Goal: Contribute content: Contribute content

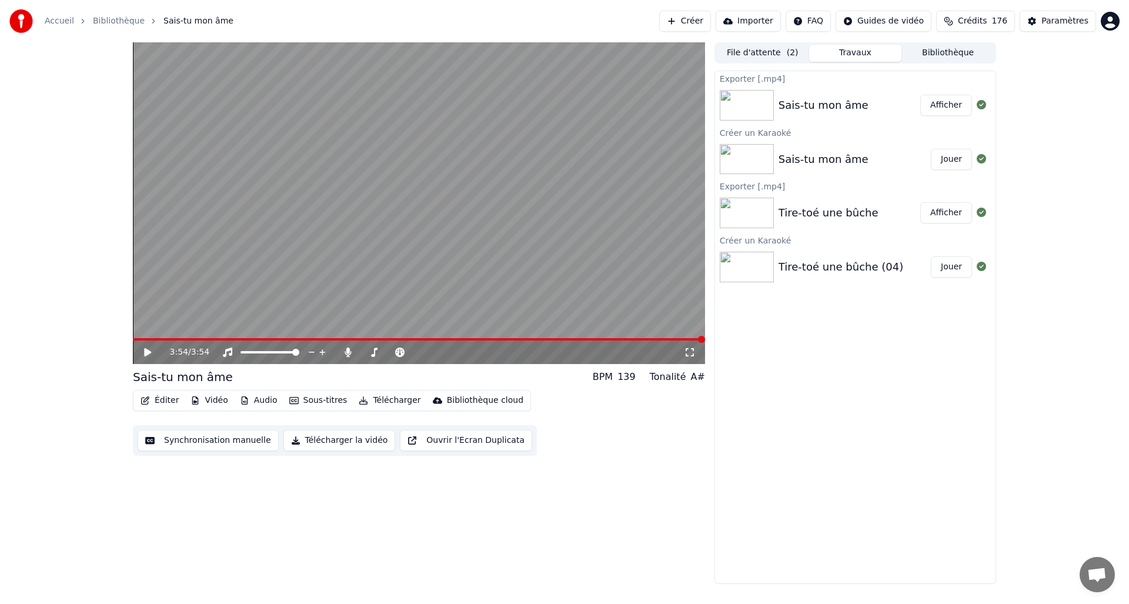
click at [703, 21] on button "Créer" at bounding box center [685, 21] width 52 height 21
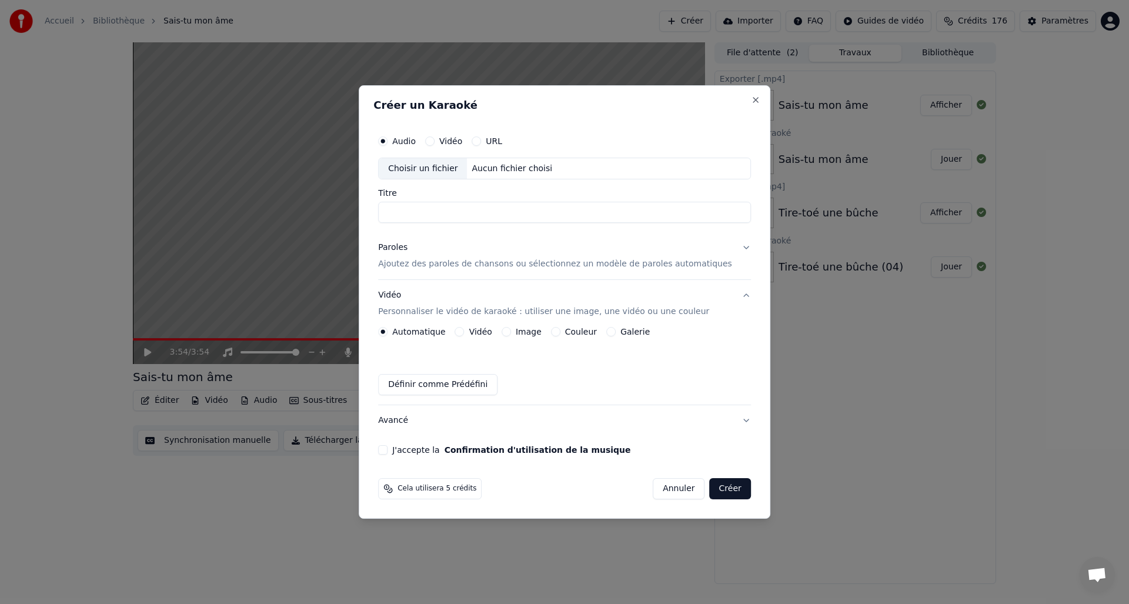
click at [427, 168] on div "Choisir un fichier" at bounding box center [423, 168] width 88 height 21
click at [509, 212] on input "**********" at bounding box center [564, 212] width 373 height 21
drag, startPoint x: 453, startPoint y: 212, endPoint x: 508, endPoint y: 210, distance: 55.3
click at [452, 212] on input "**********" at bounding box center [564, 212] width 373 height 21
type input "**********"
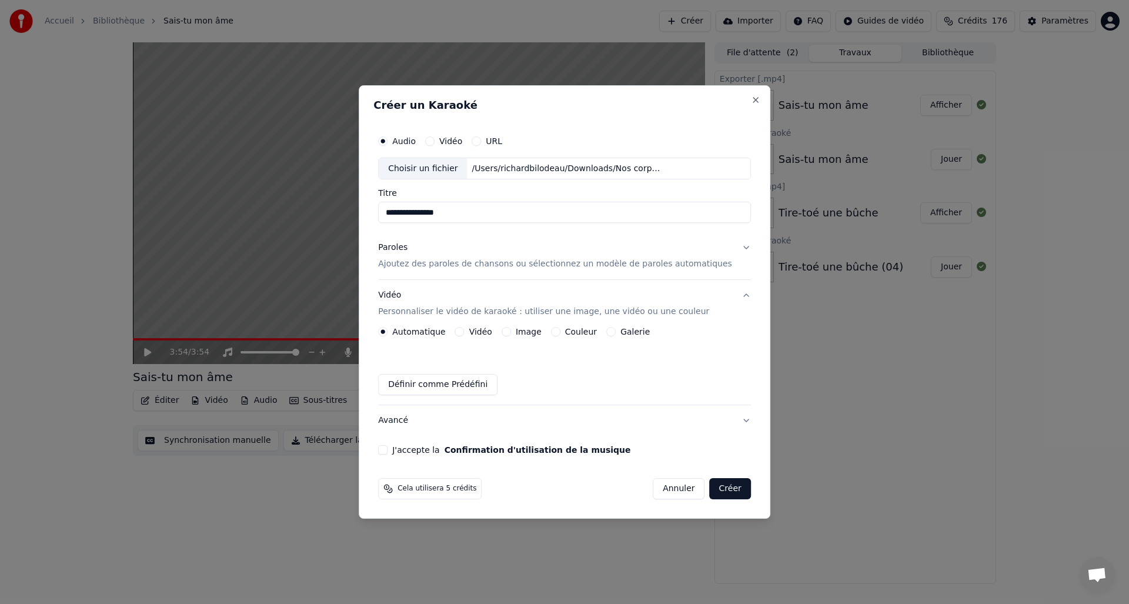
click at [392, 249] on div "Paroles" at bounding box center [392, 248] width 29 height 12
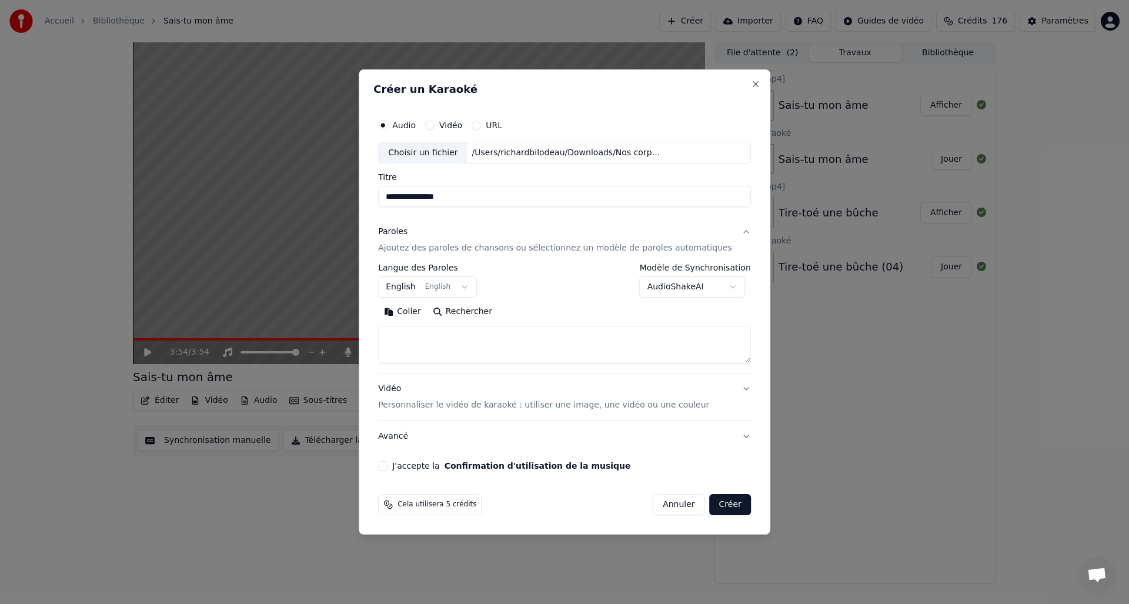
click at [419, 339] on textarea at bounding box center [564, 345] width 373 height 38
click at [413, 311] on button "Coller" at bounding box center [402, 312] width 49 height 19
click at [507, 336] on textarea at bounding box center [553, 345] width 351 height 38
click at [509, 347] on textarea at bounding box center [553, 345] width 351 height 38
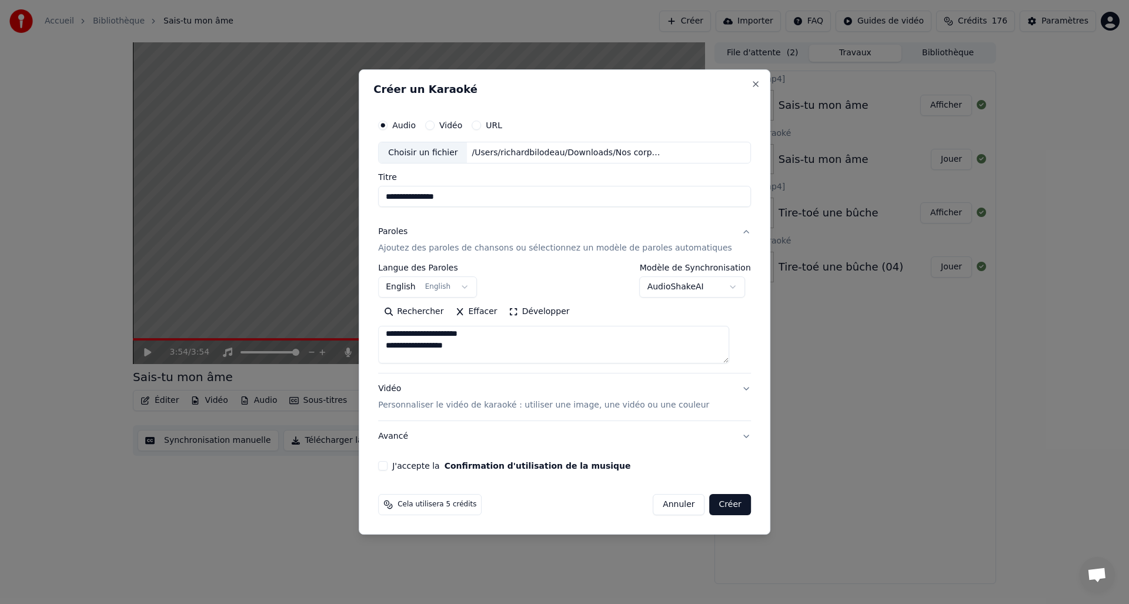
scroll to position [43, 0]
click at [473, 350] on textarea at bounding box center [553, 345] width 351 height 38
click at [489, 352] on textarea at bounding box center [553, 345] width 351 height 38
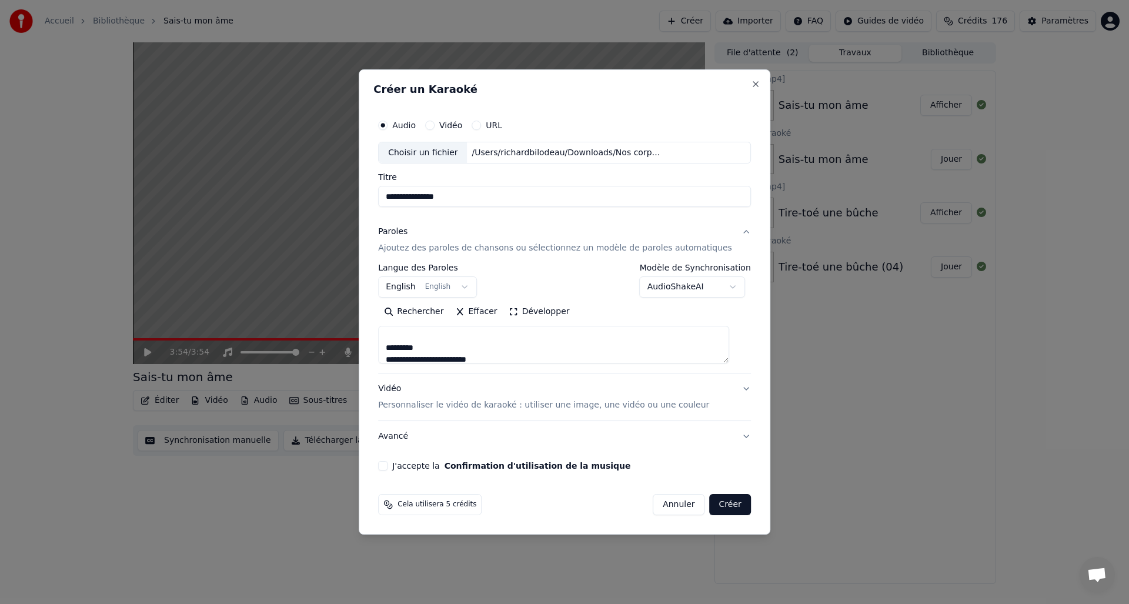
click at [469, 343] on textarea at bounding box center [553, 345] width 351 height 38
click at [480, 352] on textarea at bounding box center [553, 345] width 351 height 38
click at [493, 351] on textarea at bounding box center [553, 345] width 351 height 38
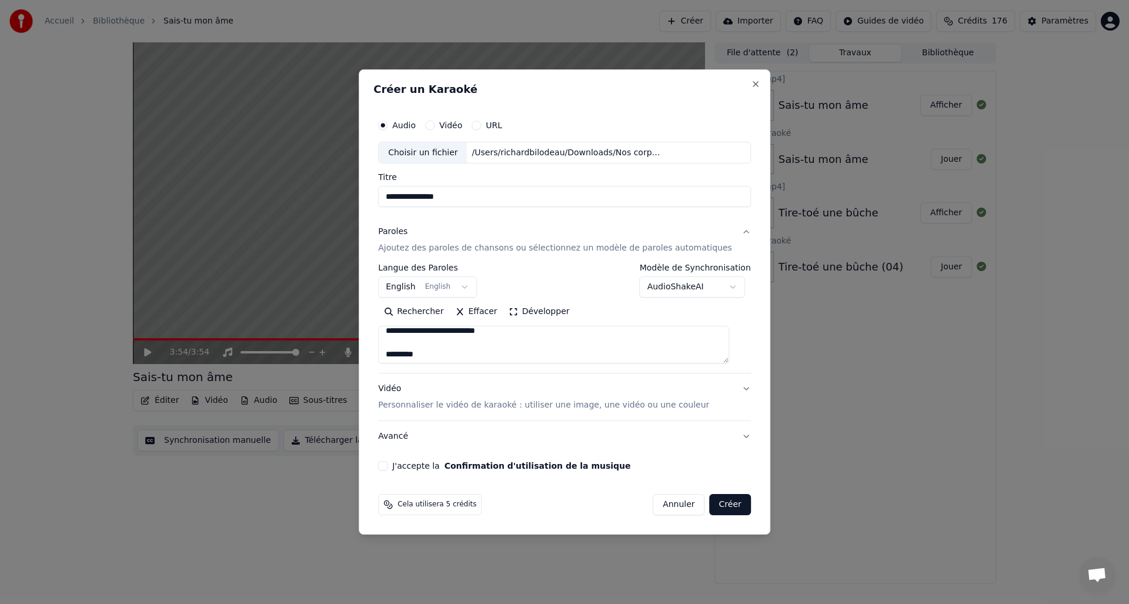
scroll to position [343, 0]
drag, startPoint x: 479, startPoint y: 345, endPoint x: 499, endPoint y: 345, distance: 19.4
click at [479, 345] on textarea at bounding box center [553, 345] width 351 height 38
drag, startPoint x: 524, startPoint y: 353, endPoint x: 543, endPoint y: 352, distance: 19.4
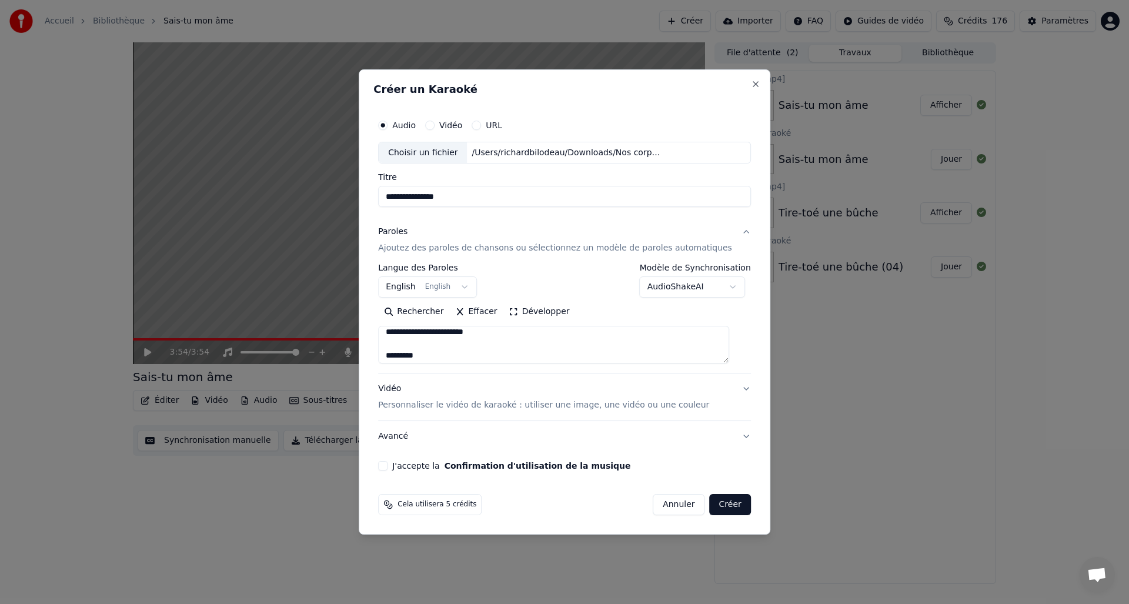
click at [524, 353] on textarea at bounding box center [553, 345] width 351 height 38
click at [562, 349] on textarea at bounding box center [553, 345] width 351 height 38
click at [574, 359] on textarea at bounding box center [553, 345] width 351 height 38
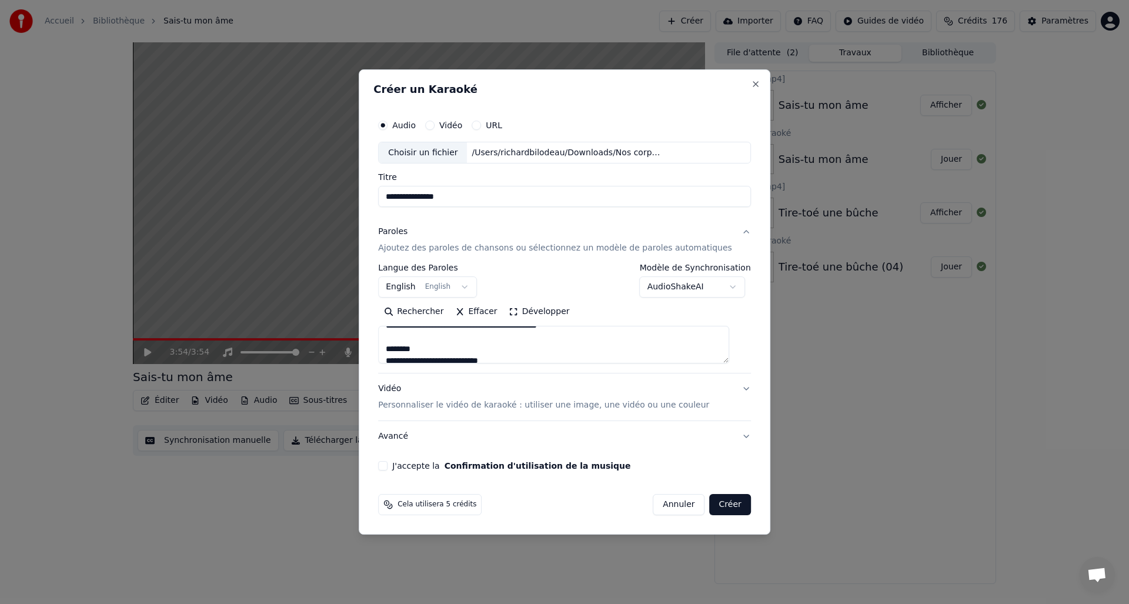
scroll to position [463, 0]
drag, startPoint x: 466, startPoint y: 342, endPoint x: 497, endPoint y: 342, distance: 31.2
click at [466, 342] on textarea at bounding box center [553, 345] width 351 height 38
click at [488, 350] on textarea at bounding box center [553, 345] width 351 height 38
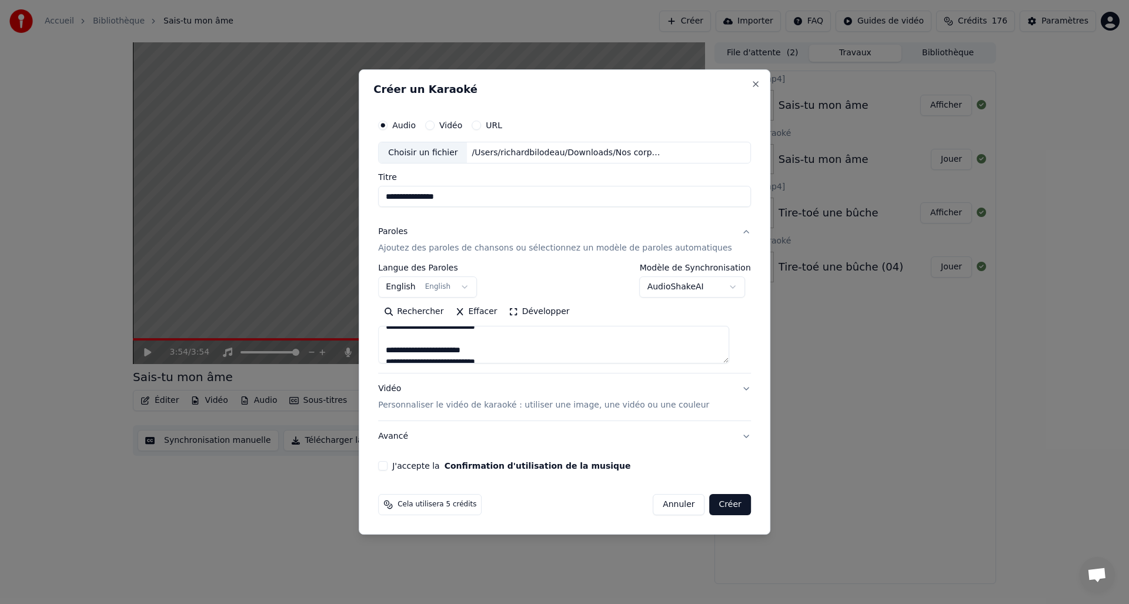
drag, startPoint x: 493, startPoint y: 352, endPoint x: 519, endPoint y: 347, distance: 26.3
click at [492, 352] on textarea at bounding box center [553, 345] width 351 height 38
click at [546, 346] on textarea at bounding box center [553, 345] width 351 height 38
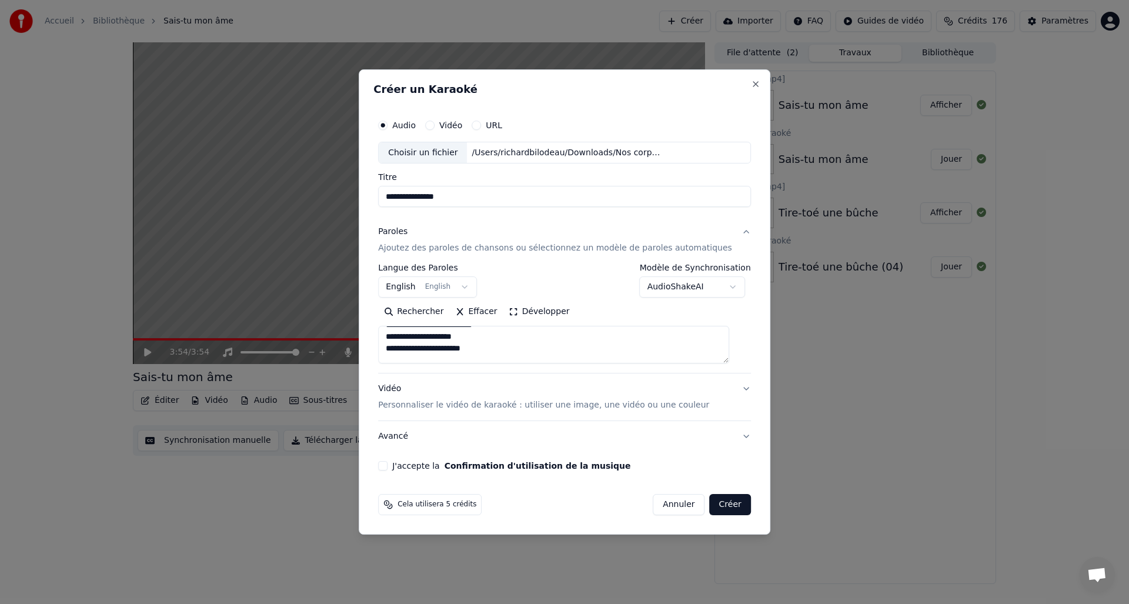
drag, startPoint x: 518, startPoint y: 349, endPoint x: 530, endPoint y: 347, distance: 11.8
click at [519, 349] on textarea at bounding box center [553, 345] width 351 height 38
drag, startPoint x: 494, startPoint y: 345, endPoint x: 519, endPoint y: 343, distance: 24.8
click at [493, 345] on textarea at bounding box center [553, 345] width 351 height 38
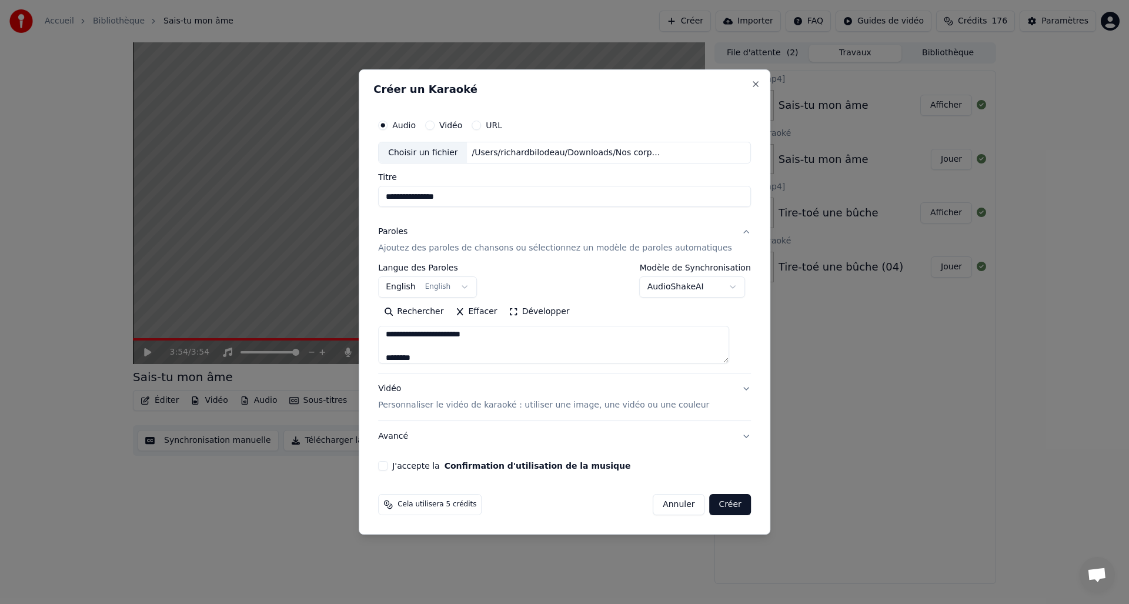
scroll to position [642, 0]
click at [459, 342] on textarea at bounding box center [553, 345] width 351 height 38
click at [534, 356] on textarea at bounding box center [553, 345] width 351 height 38
drag, startPoint x: 400, startPoint y: 352, endPoint x: 428, endPoint y: 350, distance: 27.7
click at [400, 352] on textarea at bounding box center [553, 345] width 351 height 38
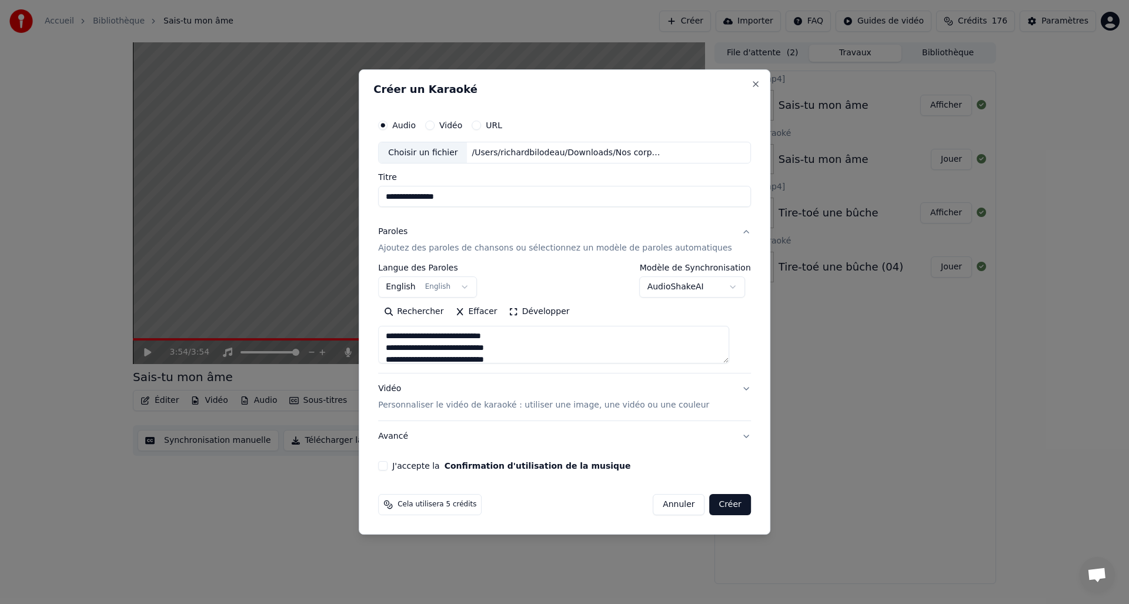
scroll to position [657, 0]
click at [534, 350] on textarea at bounding box center [553, 345] width 351 height 38
click at [400, 347] on textarea at bounding box center [553, 345] width 351 height 38
click at [522, 356] on textarea at bounding box center [553, 345] width 351 height 38
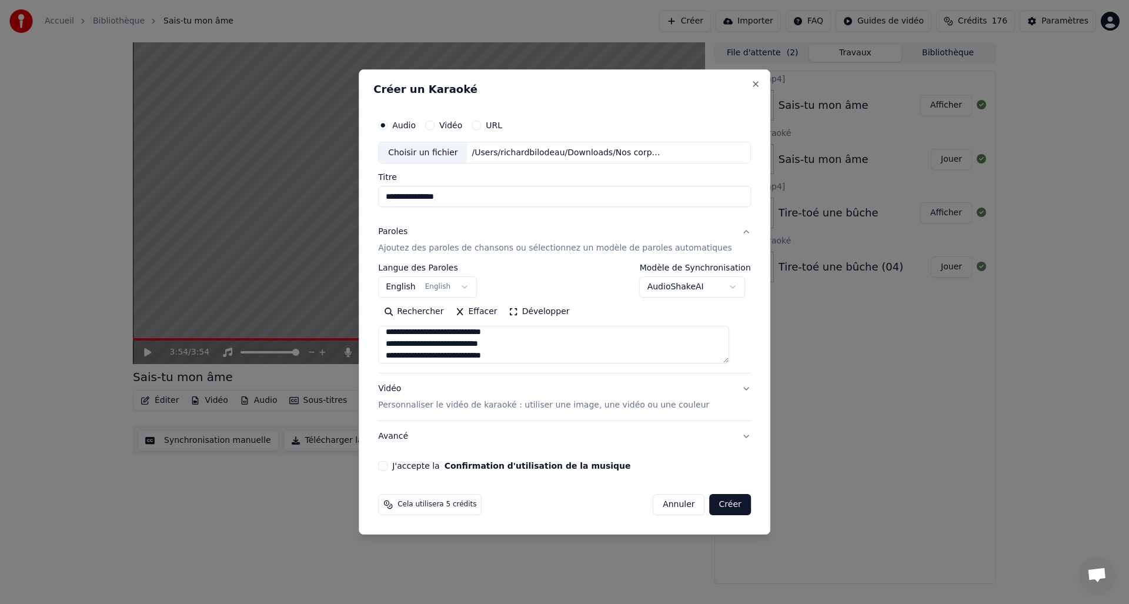
drag, startPoint x: 401, startPoint y: 354, endPoint x: 408, endPoint y: 353, distance: 7.1
click at [401, 354] on textarea at bounding box center [553, 345] width 351 height 38
click at [533, 353] on textarea at bounding box center [553, 345] width 351 height 38
click at [401, 352] on textarea at bounding box center [553, 345] width 351 height 38
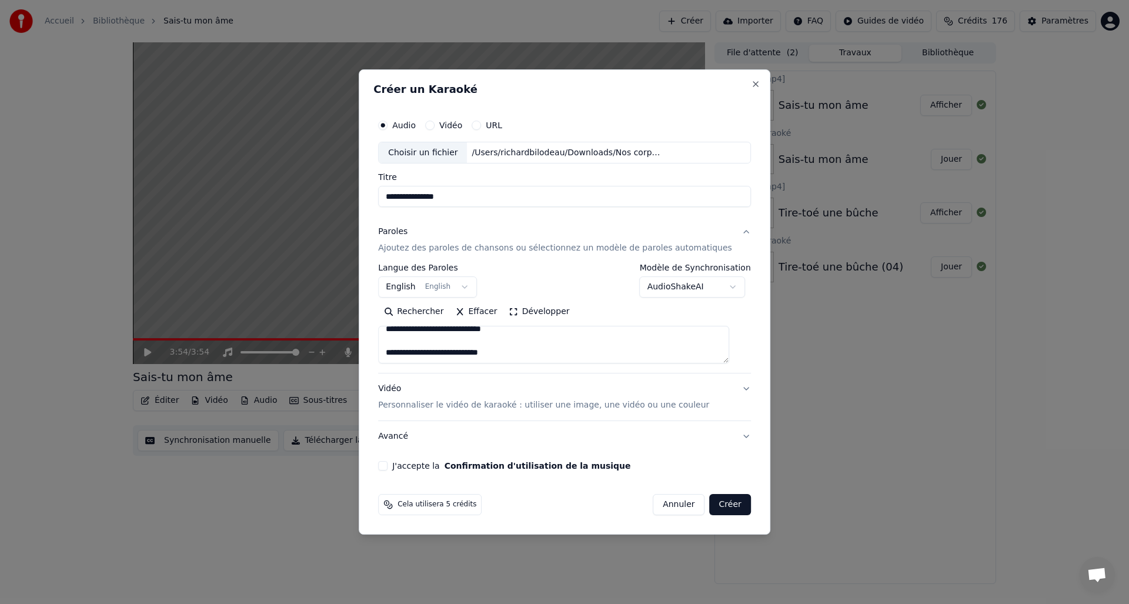
scroll to position [713, 0]
click at [510, 340] on textarea at bounding box center [553, 345] width 351 height 38
click at [509, 341] on textarea at bounding box center [553, 345] width 351 height 38
click at [510, 341] on textarea at bounding box center [553, 345] width 351 height 38
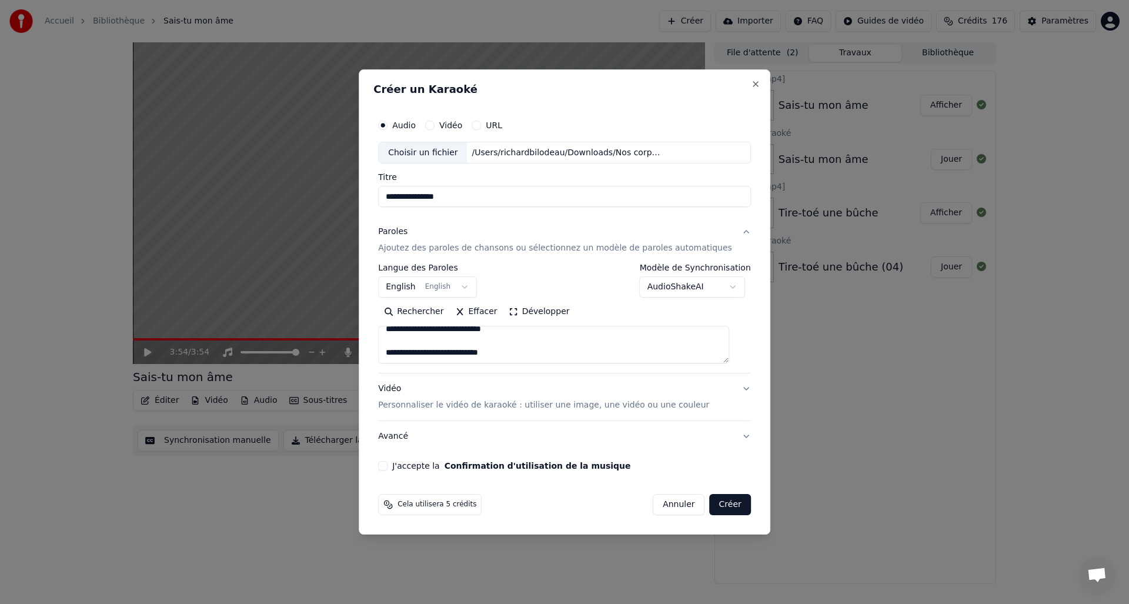
click at [509, 341] on textarea at bounding box center [553, 345] width 351 height 38
click at [510, 341] on textarea at bounding box center [553, 345] width 351 height 38
click at [550, 341] on textarea at bounding box center [553, 345] width 351 height 38
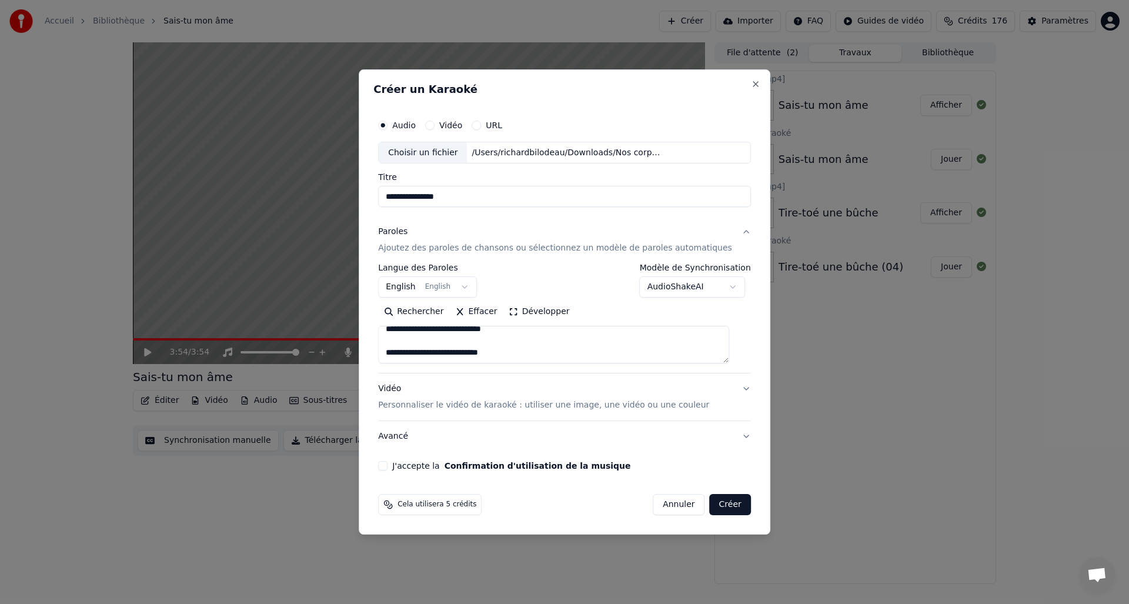
drag, startPoint x: 509, startPoint y: 339, endPoint x: 534, endPoint y: 340, distance: 25.3
click at [509, 339] on textarea at bounding box center [553, 345] width 351 height 38
click at [568, 345] on textarea at bounding box center [553, 345] width 351 height 38
click at [562, 345] on textarea at bounding box center [553, 345] width 351 height 38
type textarea "**********"
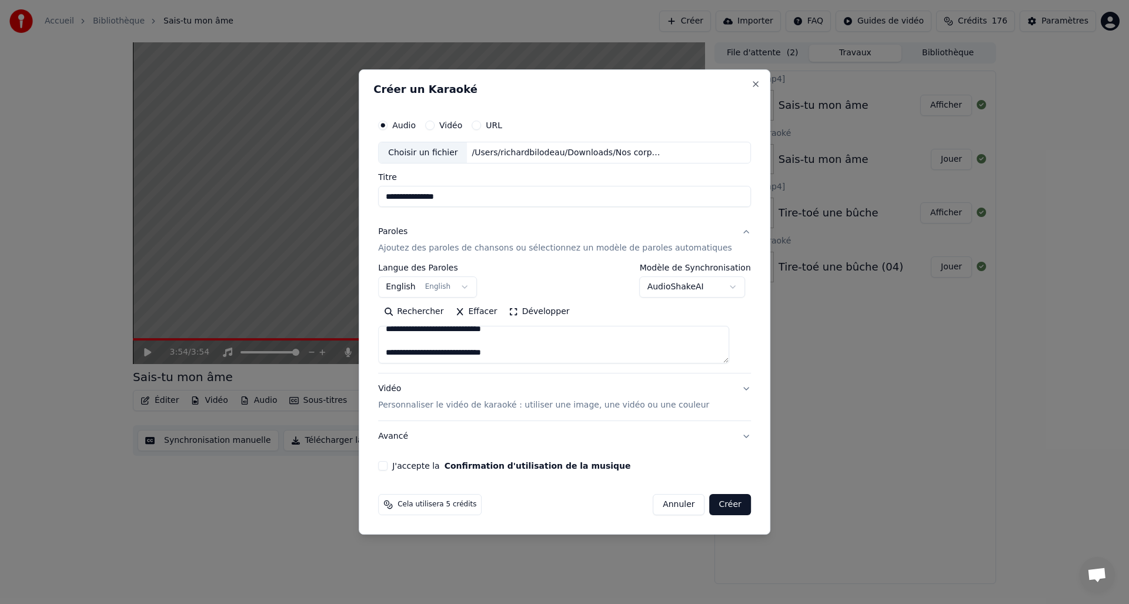
drag, startPoint x: 391, startPoint y: 467, endPoint x: 443, endPoint y: 468, distance: 51.7
click at [387, 467] on button "J'accepte la Confirmation d'utilisation de la musique" at bounding box center [382, 465] width 9 height 9
click at [399, 388] on div "Vidéo Personnaliser le vidéo de karaoké : utiliser une image, une vidéo ou une …" at bounding box center [543, 397] width 331 height 28
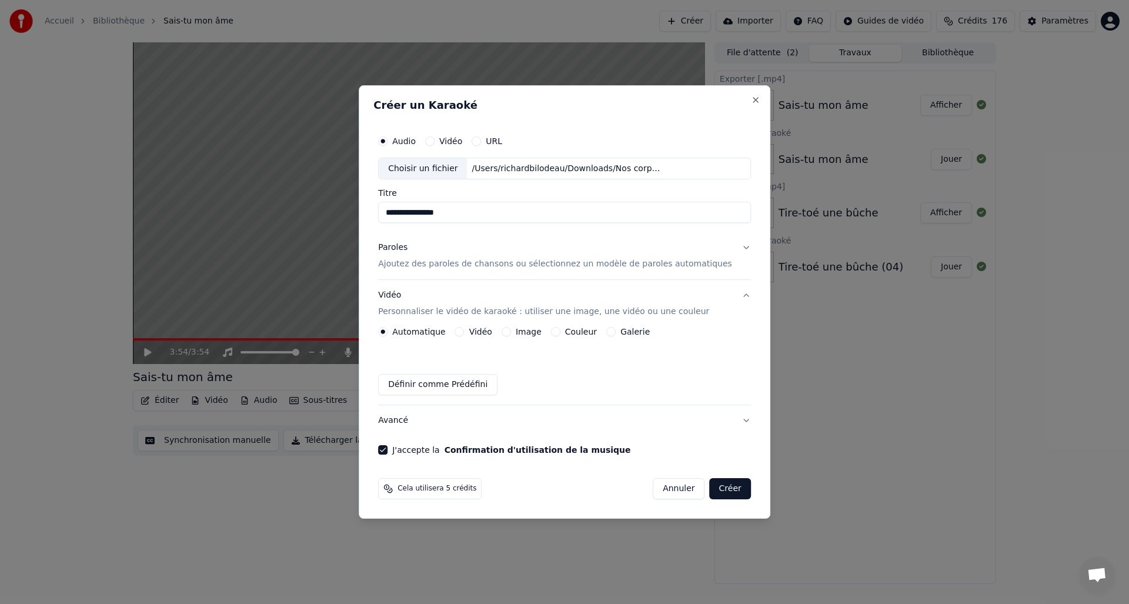
click at [511, 330] on button "Image" at bounding box center [506, 331] width 9 height 9
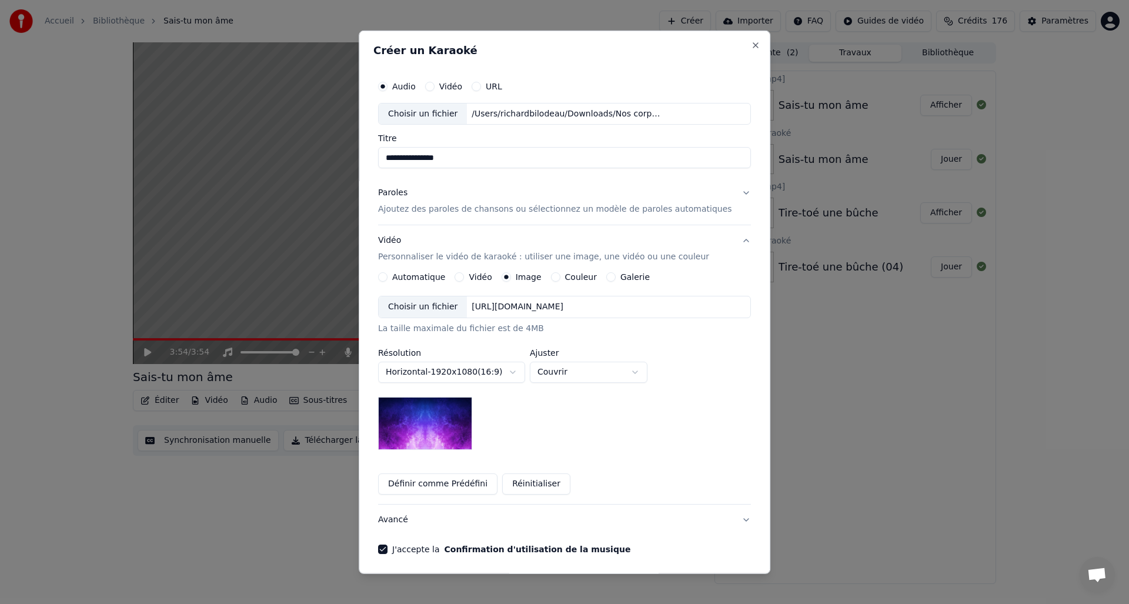
click at [430, 303] on div "Choisir un fichier" at bounding box center [423, 306] width 88 height 21
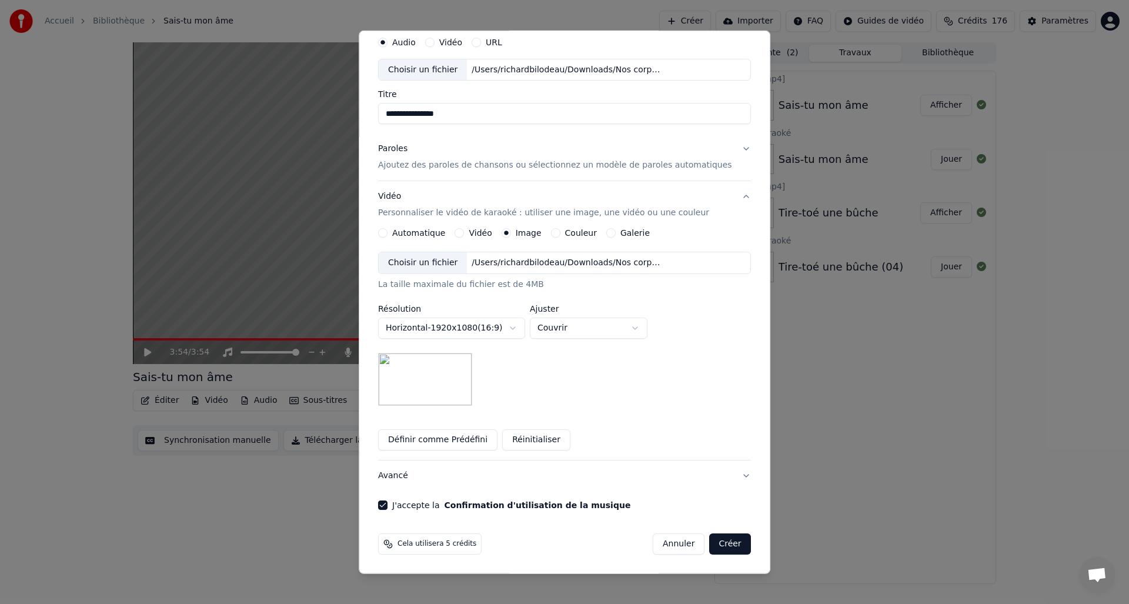
click at [724, 543] on button "Créer" at bounding box center [730, 543] width 41 height 21
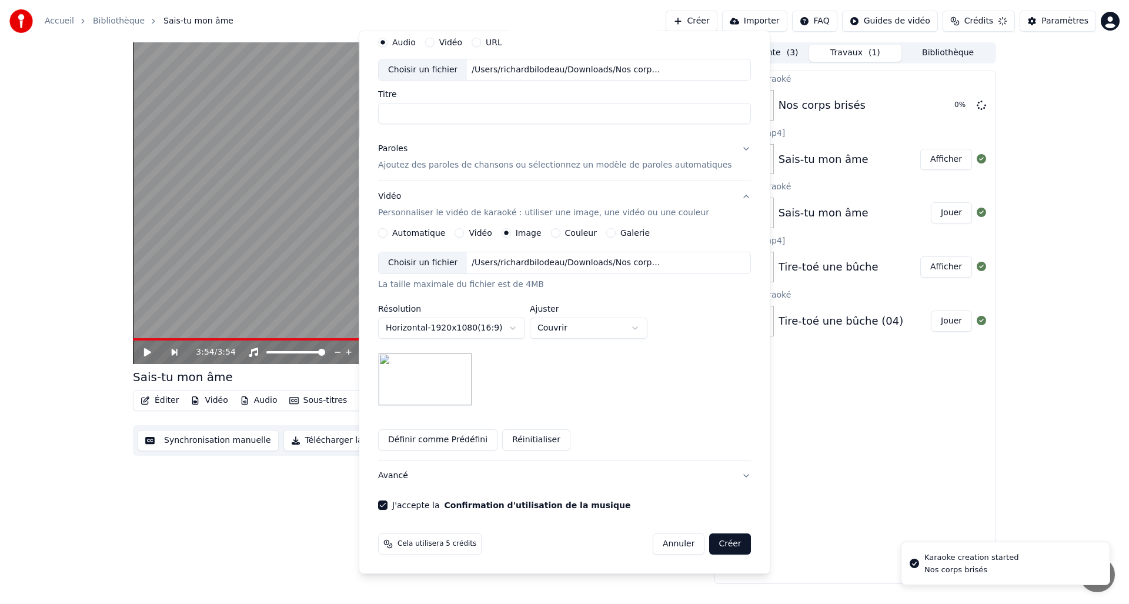
scroll to position [0, 0]
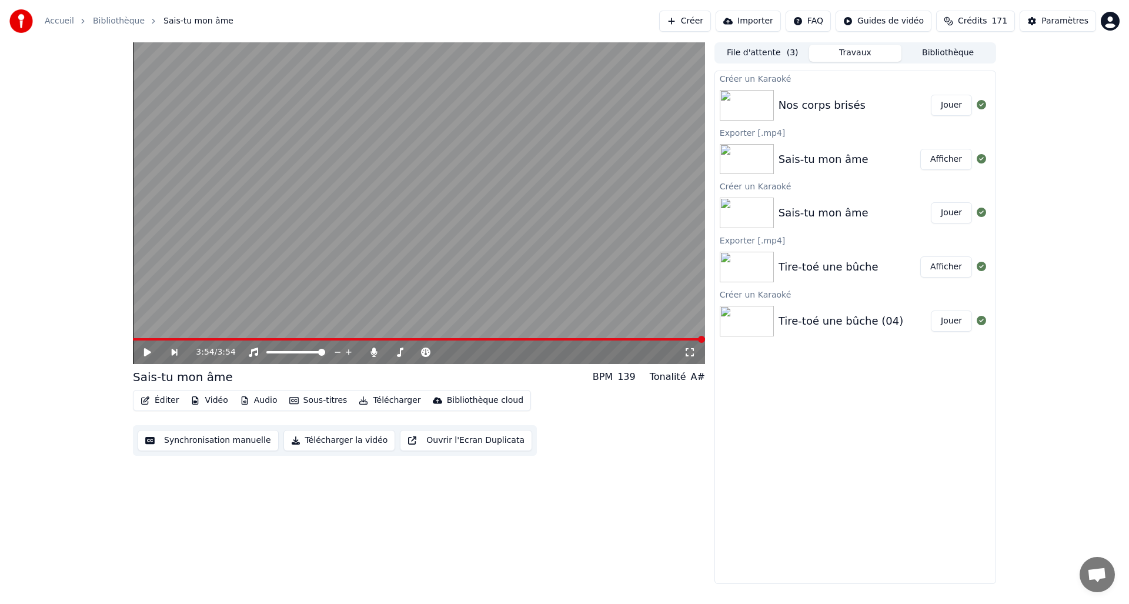
click at [951, 99] on button "Jouer" at bounding box center [951, 105] width 41 height 21
click at [165, 400] on button "Éditer" at bounding box center [160, 400] width 48 height 16
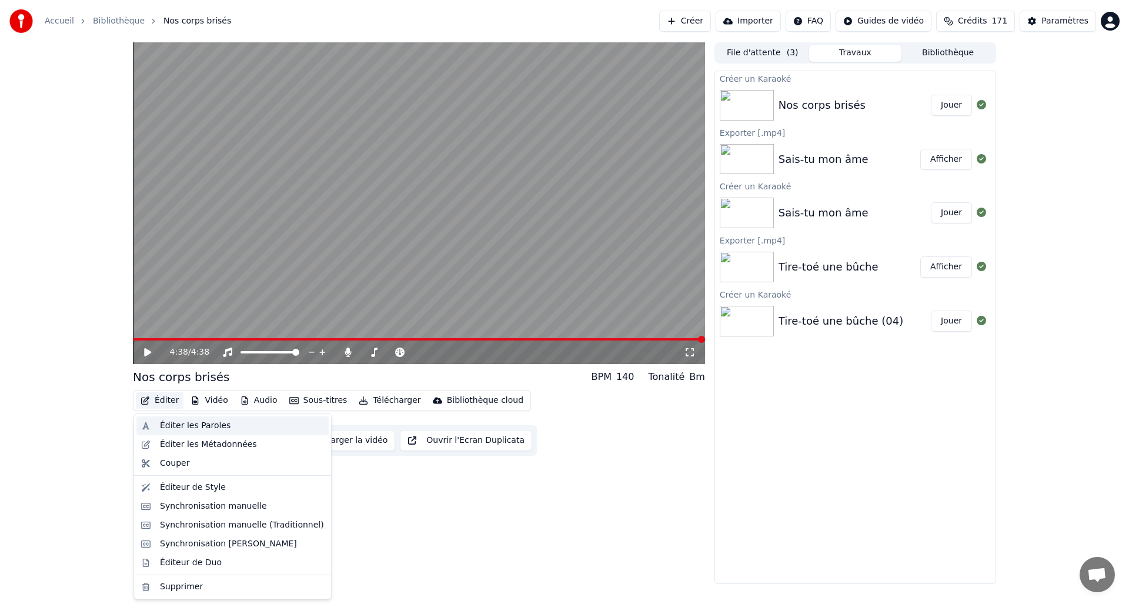
click at [185, 424] on div "Éditer les Paroles" at bounding box center [195, 426] width 71 height 12
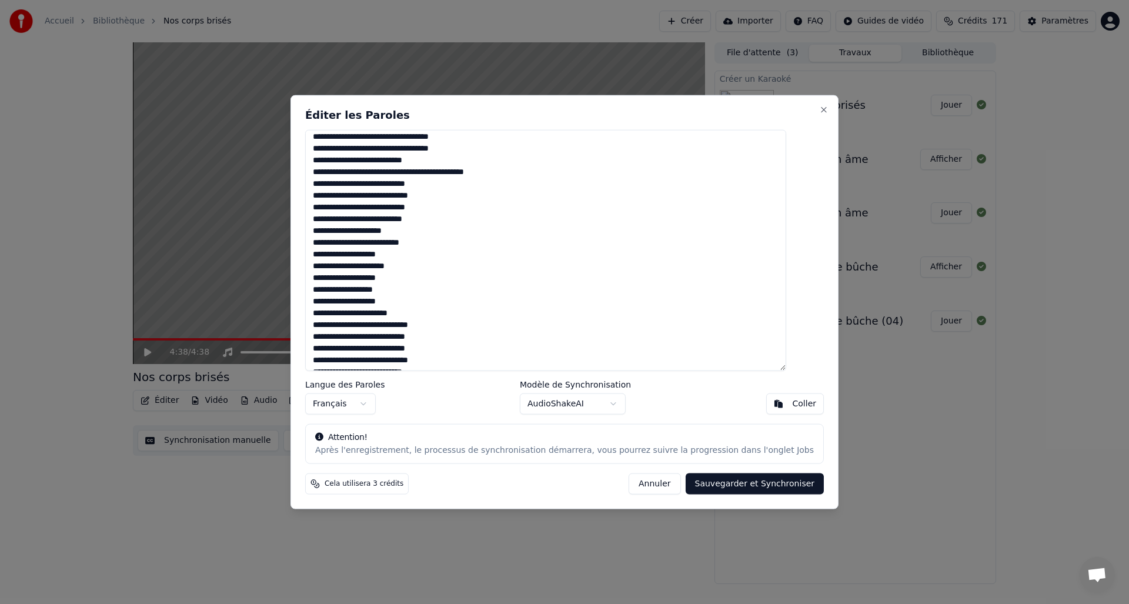
scroll to position [333, 0]
drag, startPoint x: 330, startPoint y: 194, endPoint x: 369, endPoint y: 197, distance: 38.9
click at [369, 197] on textarea at bounding box center [545, 250] width 481 height 242
type textarea "**********"
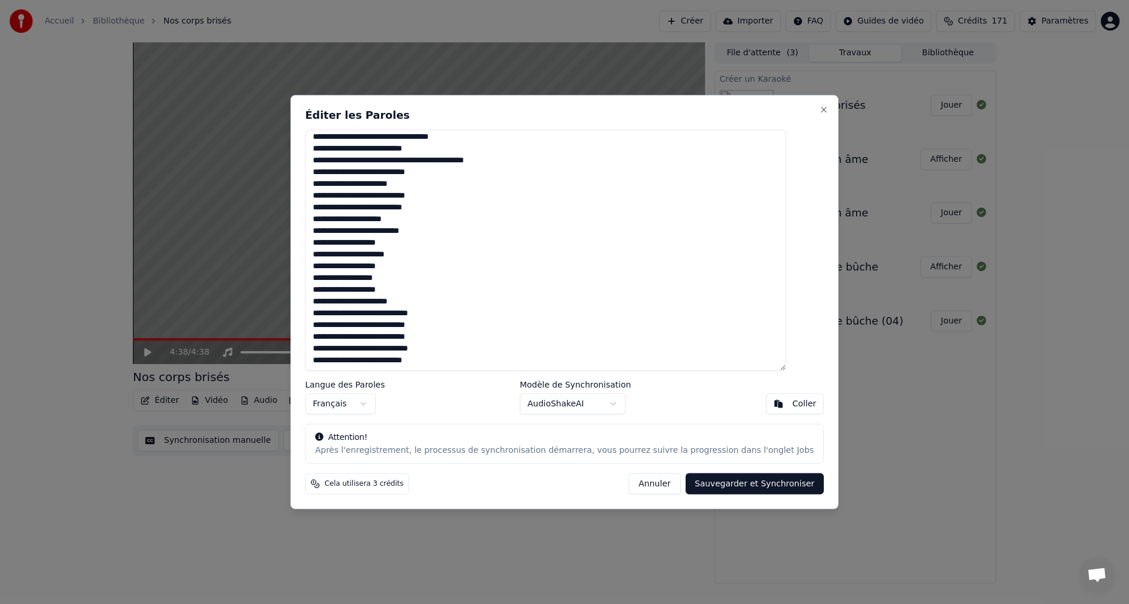
click at [753, 486] on button "Sauvegarder et Synchroniser" at bounding box center [755, 483] width 139 height 21
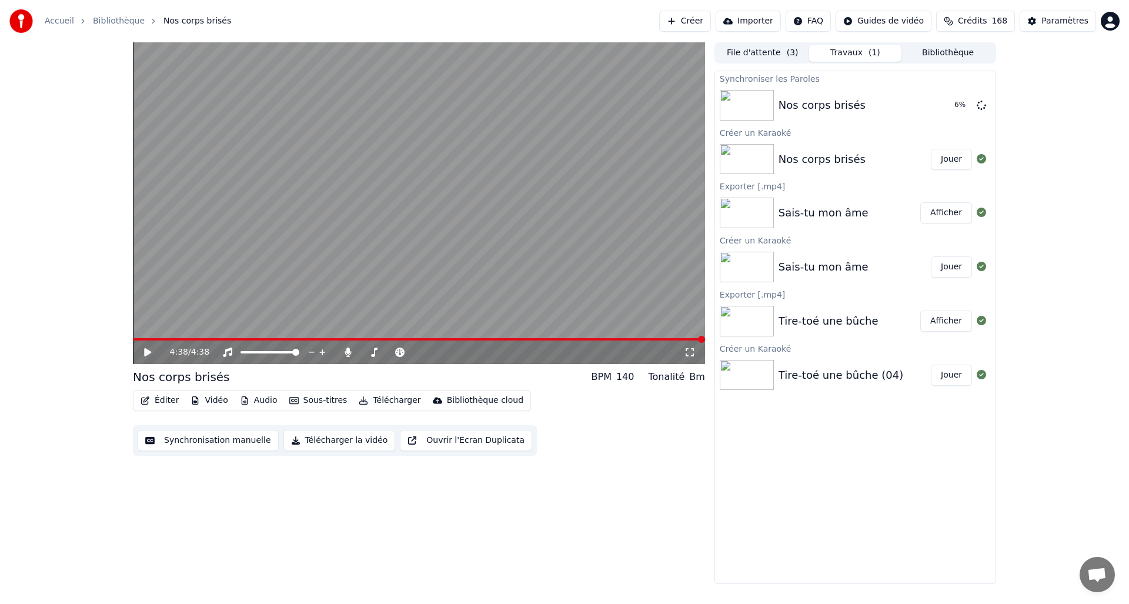
click at [1085, 482] on div "4:38 / 4:38 Nos corps brisés BPM 140 Tonalité Bm Éditer Vidéo Audio Sous-titres…" at bounding box center [564, 313] width 1129 height 542
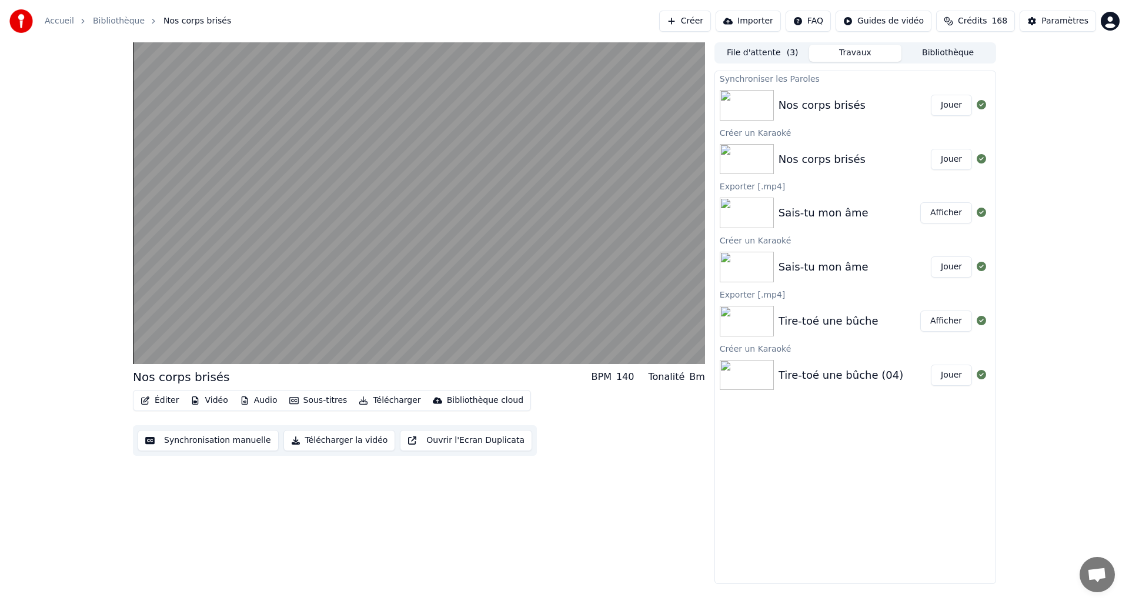
click at [957, 106] on button "Jouer" at bounding box center [951, 105] width 41 height 21
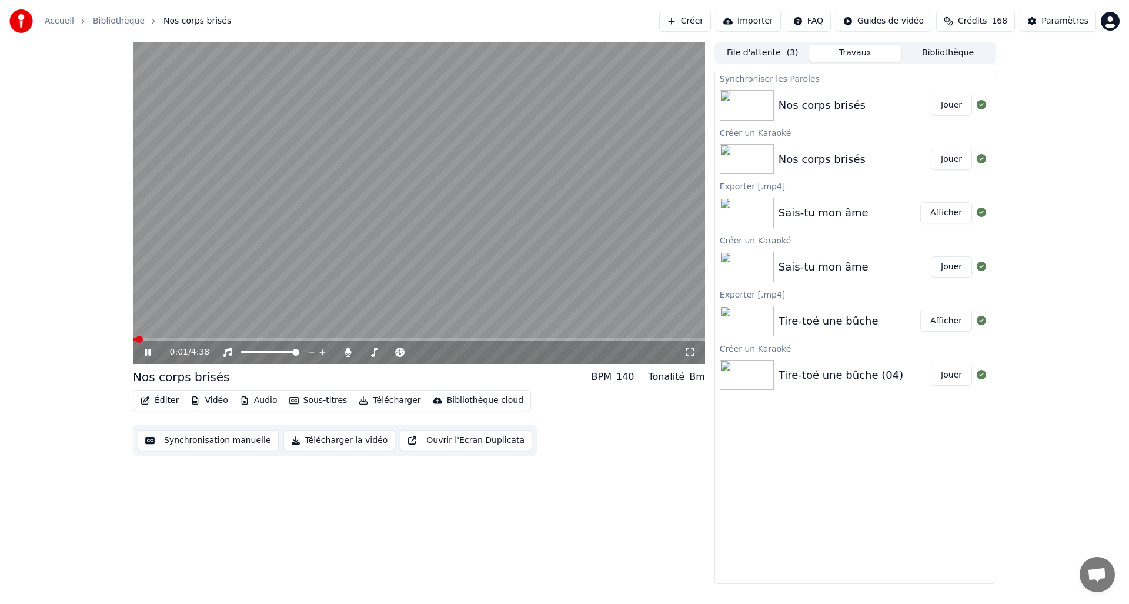
click at [391, 340] on div "0:01 / 4:38" at bounding box center [419, 352] width 572 height 24
click at [387, 339] on span at bounding box center [419, 339] width 572 height 2
click at [373, 339] on span at bounding box center [419, 339] width 572 height 2
click at [356, 337] on video at bounding box center [419, 203] width 572 height 322
click at [149, 353] on icon at bounding box center [147, 352] width 7 height 8
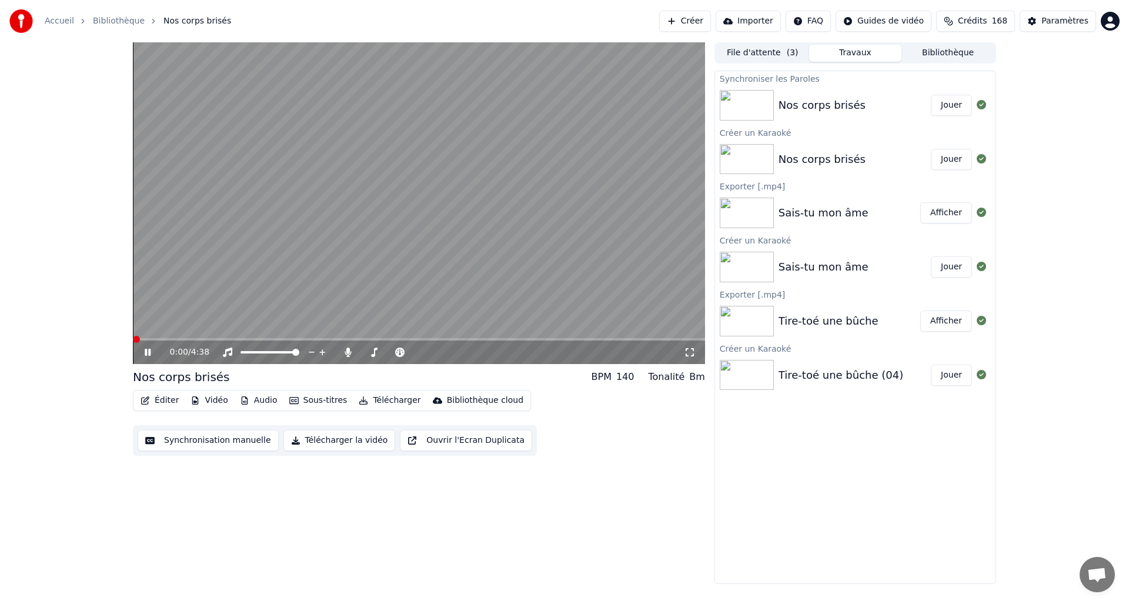
click at [133, 336] on span at bounding box center [136, 339] width 7 height 7
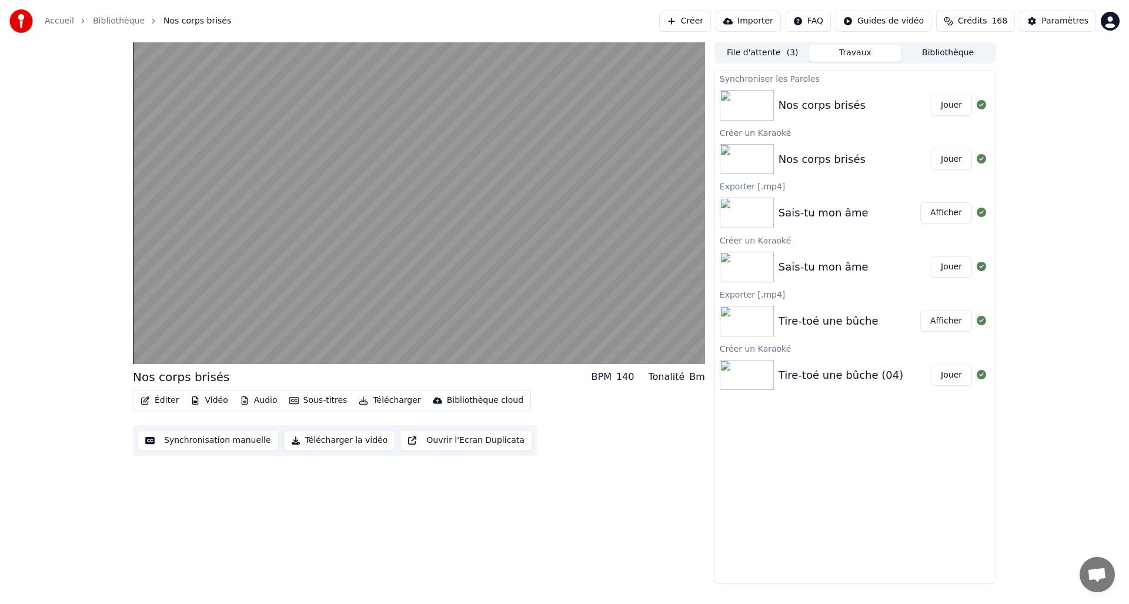
click at [367, 399] on button "Télécharger" at bounding box center [389, 400] width 71 height 16
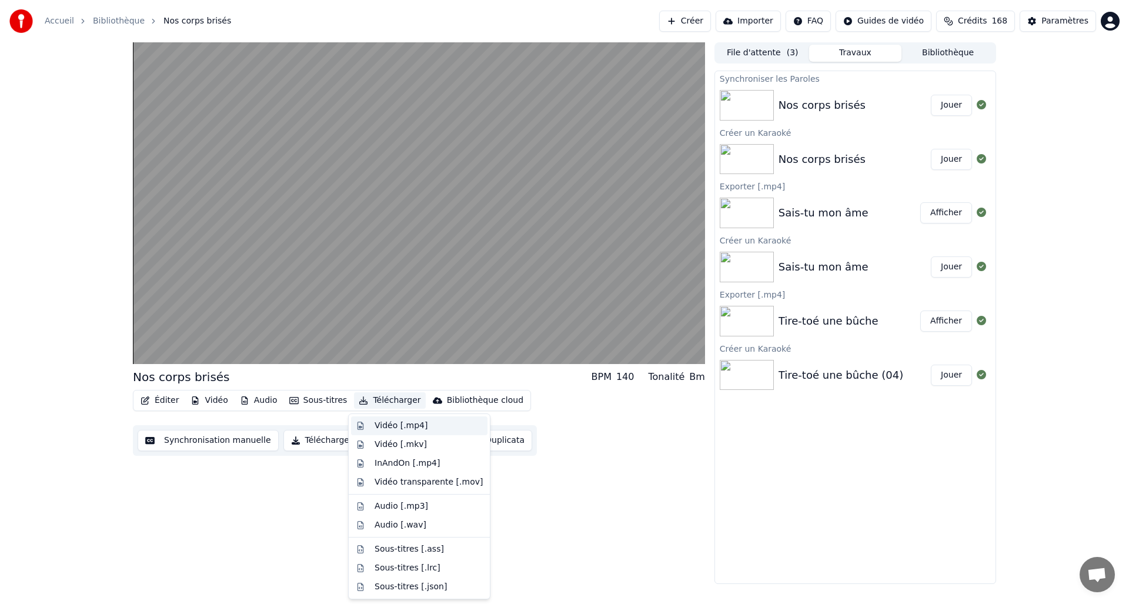
click at [388, 425] on div "Vidéo [.mp4]" at bounding box center [401, 426] width 53 height 12
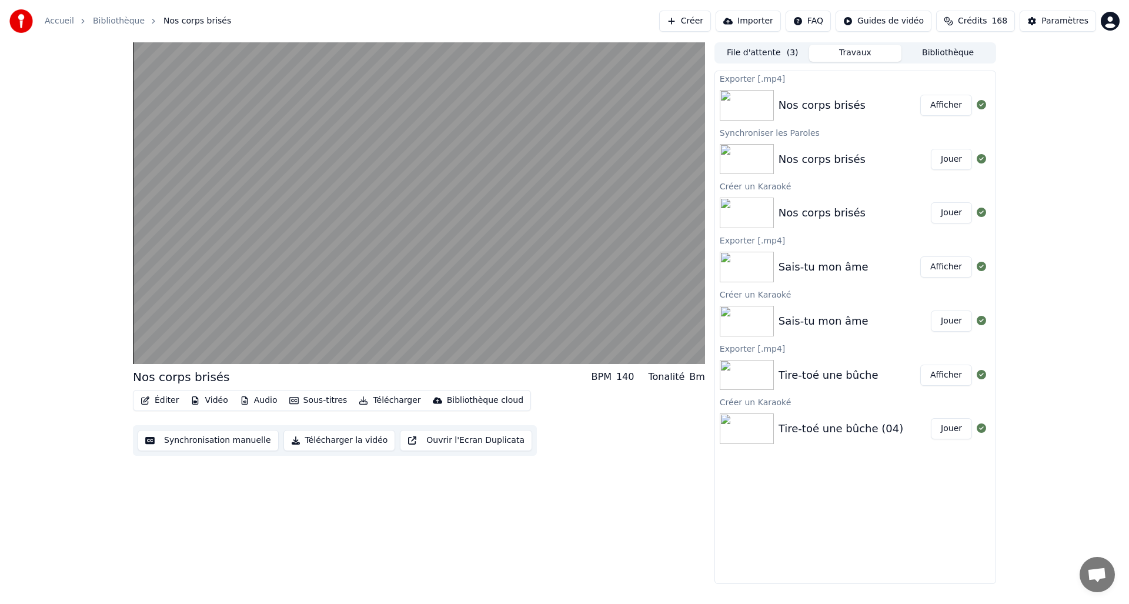
click at [938, 105] on button "Afficher" at bounding box center [946, 105] width 52 height 21
